Goal: Information Seeking & Learning: Learn about a topic

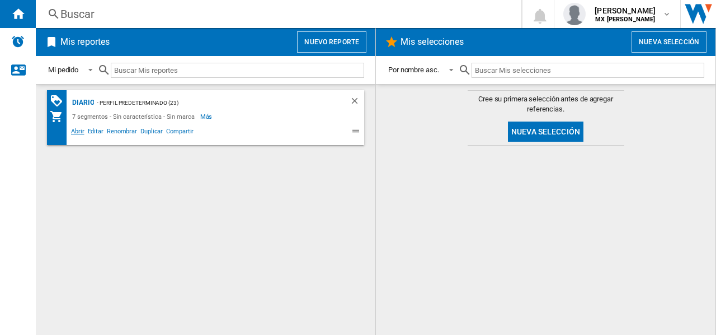
click at [76, 133] on span "Abrir" at bounding box center [77, 132] width 17 height 13
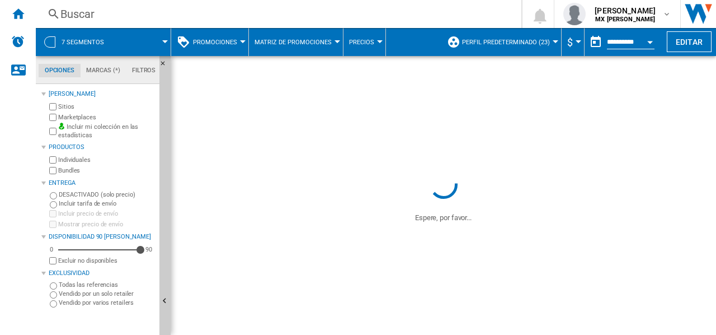
click at [97, 16] on div "Buscar" at bounding box center [276, 14] width 432 height 16
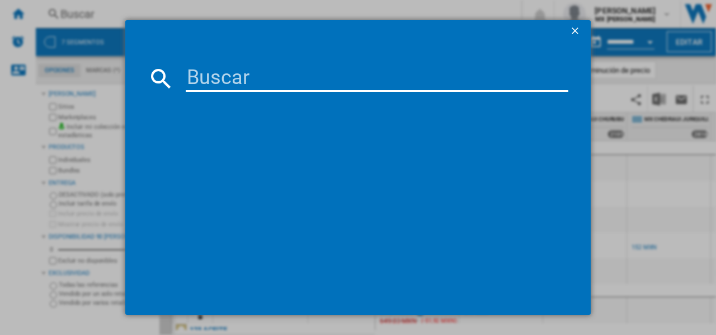
click at [247, 74] on input at bounding box center [377, 78] width 383 height 27
paste input "29076"
type input "29076"
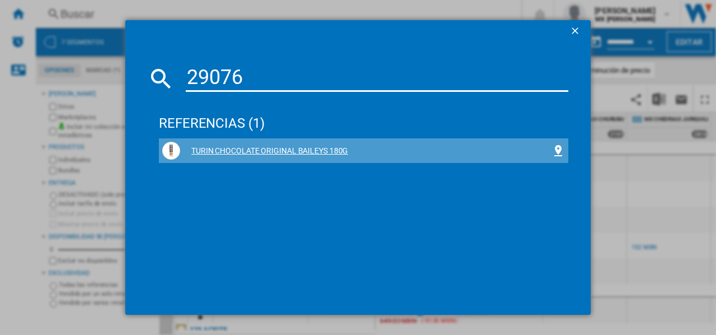
click at [325, 149] on div "TURIN CHOCOLATE ORIGINAL BAILEYS 180G" at bounding box center [366, 150] width 372 height 11
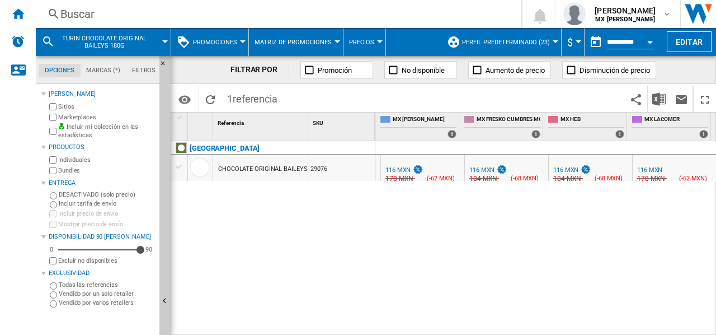
scroll to position [0, 918]
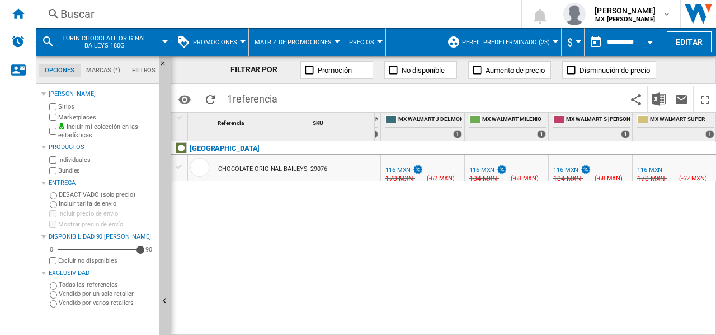
click at [405, 167] on div "116 MXN" at bounding box center [397, 169] width 25 height 7
click at [118, 14] on div "Buscar" at bounding box center [276, 14] width 432 height 16
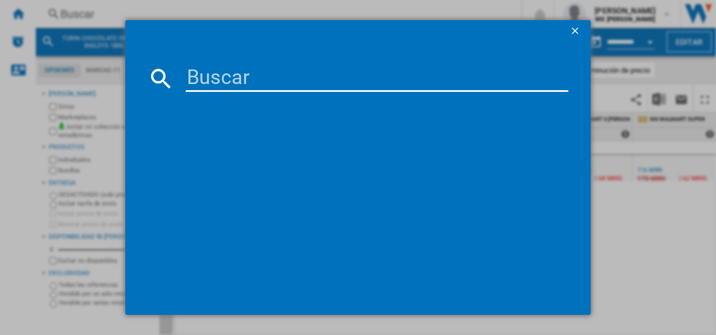
click at [238, 81] on input at bounding box center [377, 78] width 383 height 27
type input "22529"
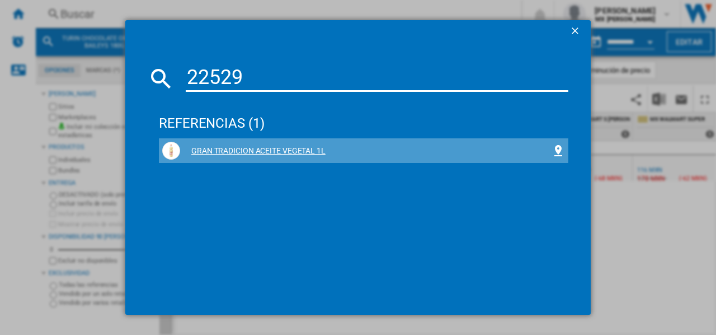
click at [266, 148] on div "GRAN TRADICION ACEITE VEGETAL 1L" at bounding box center [366, 150] width 372 height 11
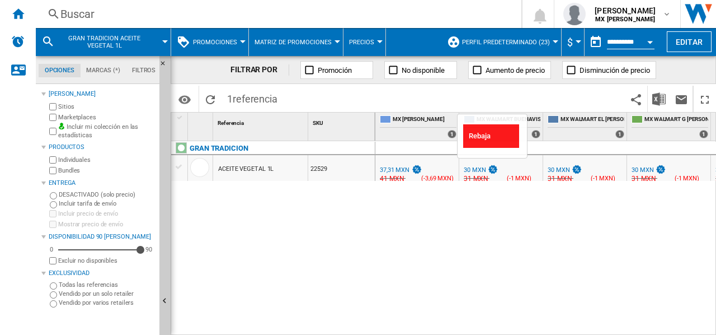
click at [489, 167] on img "test" at bounding box center [492, 169] width 11 height 10
click at [477, 170] on div "30 MXN" at bounding box center [475, 169] width 22 height 7
click at [477, 168] on div "30 MXN" at bounding box center [475, 169] width 22 height 7
click at [477, 175] on div "31 MXN" at bounding box center [475, 178] width 26 height 11
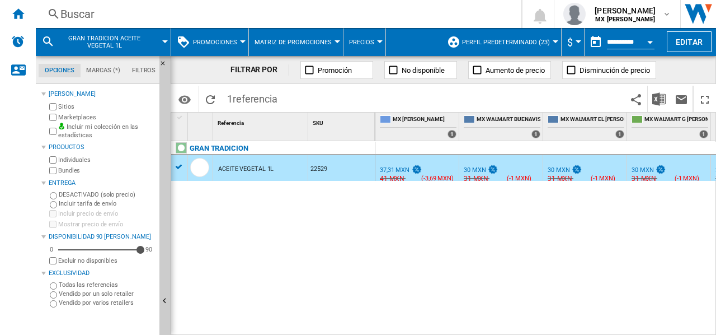
click at [473, 208] on div "0.0 % 37,31 MXN % N/A 41 MXN ( -3,69 MXN ) MX [PERSON_NAME] : -19.6 % 30 MXN % …" at bounding box center [545, 238] width 341 height 195
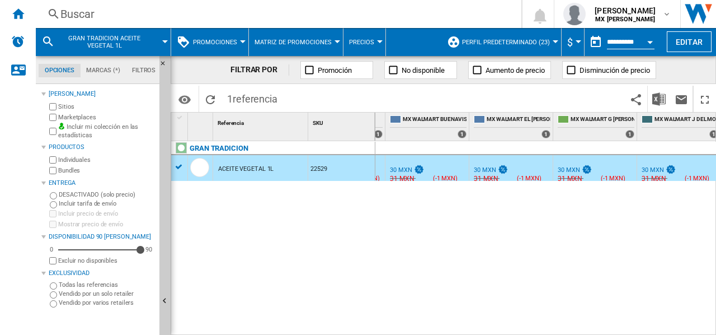
scroll to position [0, 78]
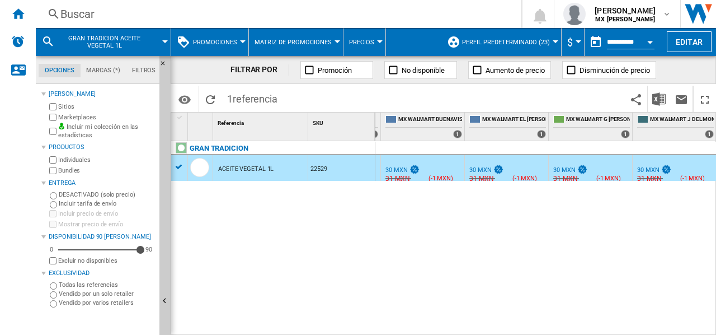
click at [445, 177] on span "-1 MXN" at bounding box center [441, 178] width 20 height 7
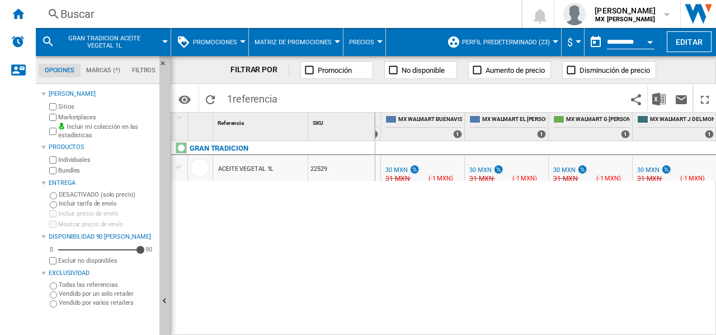
click at [432, 171] on div "-19.6 % 30 MXN % N/A 31 MXN ( -1 MXN ) MX WALMART BUENAVISTA :" at bounding box center [422, 171] width 79 height 26
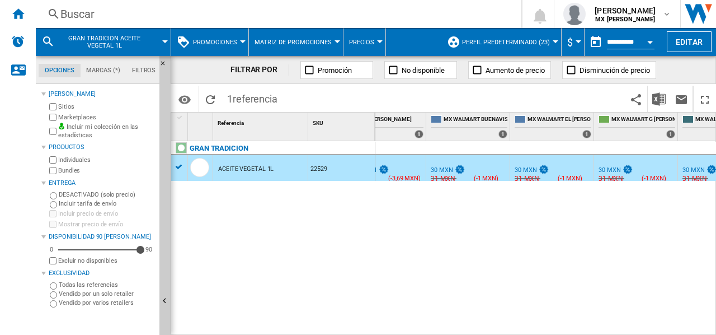
scroll to position [0, 32]
click at [442, 169] on div "30 MXN" at bounding box center [442, 169] width 22 height 7
click at [447, 176] on div "31 MXN" at bounding box center [443, 178] width 26 height 11
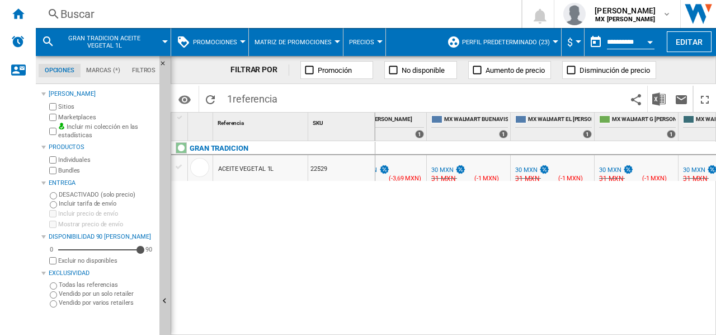
click at [447, 176] on div "31 MXN" at bounding box center [443, 178] width 26 height 11
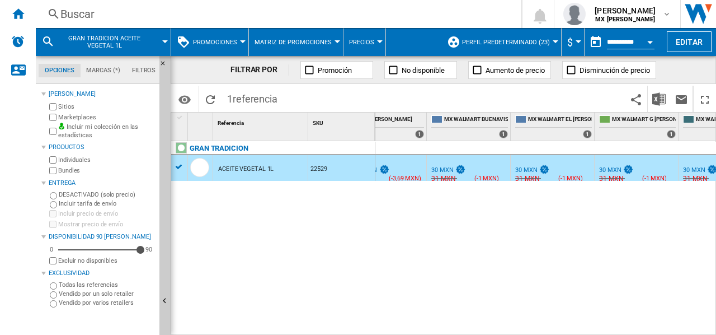
click at [447, 176] on div "31 MXN" at bounding box center [443, 178] width 26 height 11
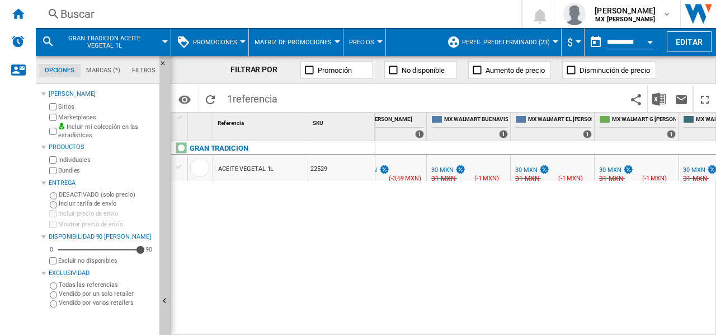
click at [447, 176] on div "31 MXN" at bounding box center [443, 178] width 26 height 11
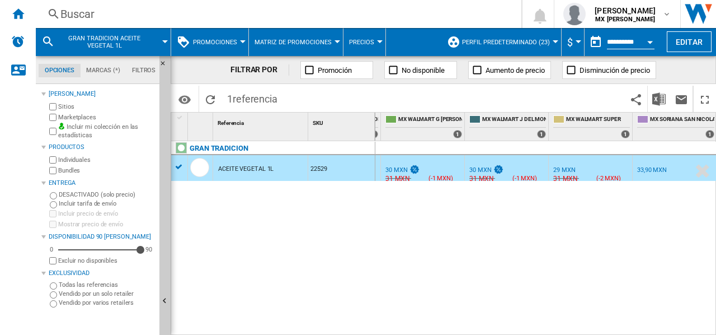
scroll to position [0, 0]
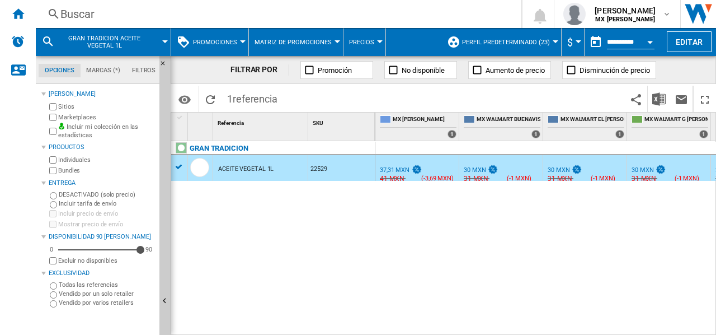
click at [477, 168] on div "30 MXN" at bounding box center [475, 169] width 22 height 7
click at [489, 192] on div "0.0 % 37,31 MXN % N/A 41 MXN ( -3,69 MXN ) MX [PERSON_NAME] : -19.6 % 30 MXN % …" at bounding box center [545, 238] width 341 height 195
click at [552, 177] on div "31 MXN" at bounding box center [559, 178] width 26 height 11
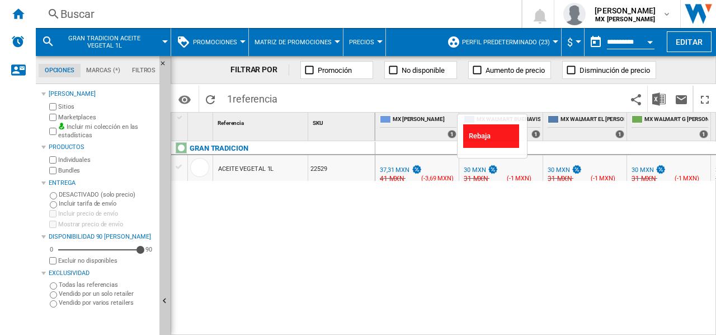
click at [486, 168] on div "30 MXN" at bounding box center [480, 169] width 36 height 11
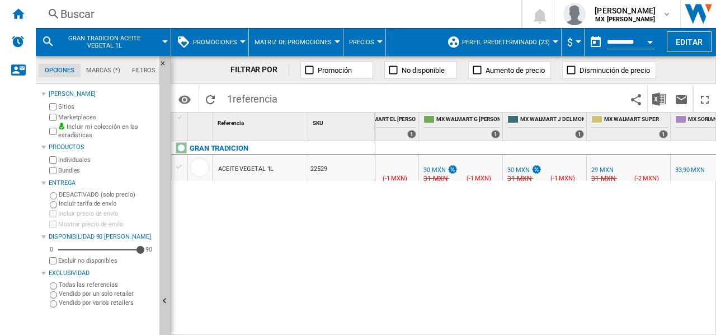
scroll to position [0, 209]
click at [515, 170] on div "30 MXN" at bounding box center [518, 169] width 22 height 7
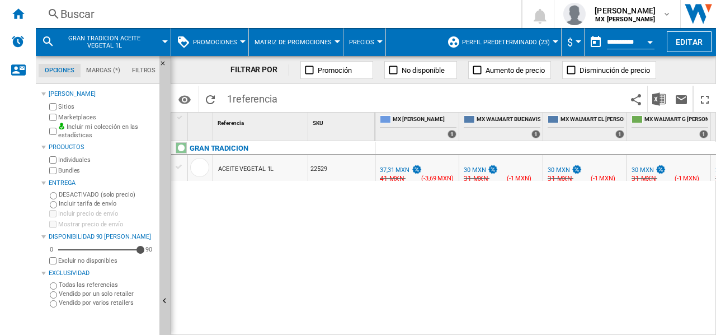
click at [508, 119] on span "MX WALMART BUENAVISTA" at bounding box center [509, 120] width 64 height 10
click at [391, 166] on div "37,31 MXN" at bounding box center [395, 169] width 30 height 7
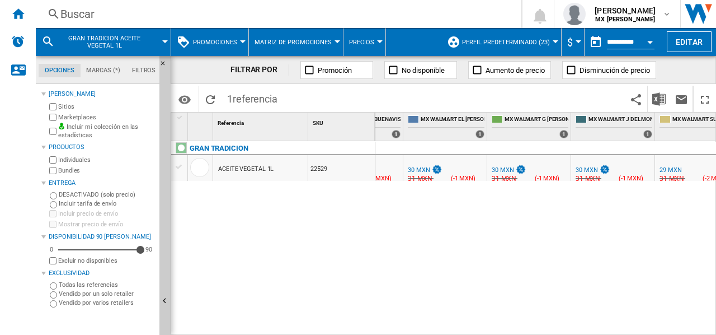
scroll to position [0, 246]
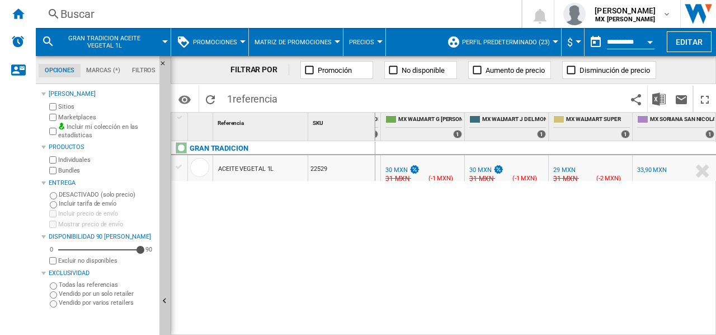
click at [391, 166] on div "30 MXN" at bounding box center [396, 169] width 22 height 7
